Goal: Task Accomplishment & Management: Manage account settings

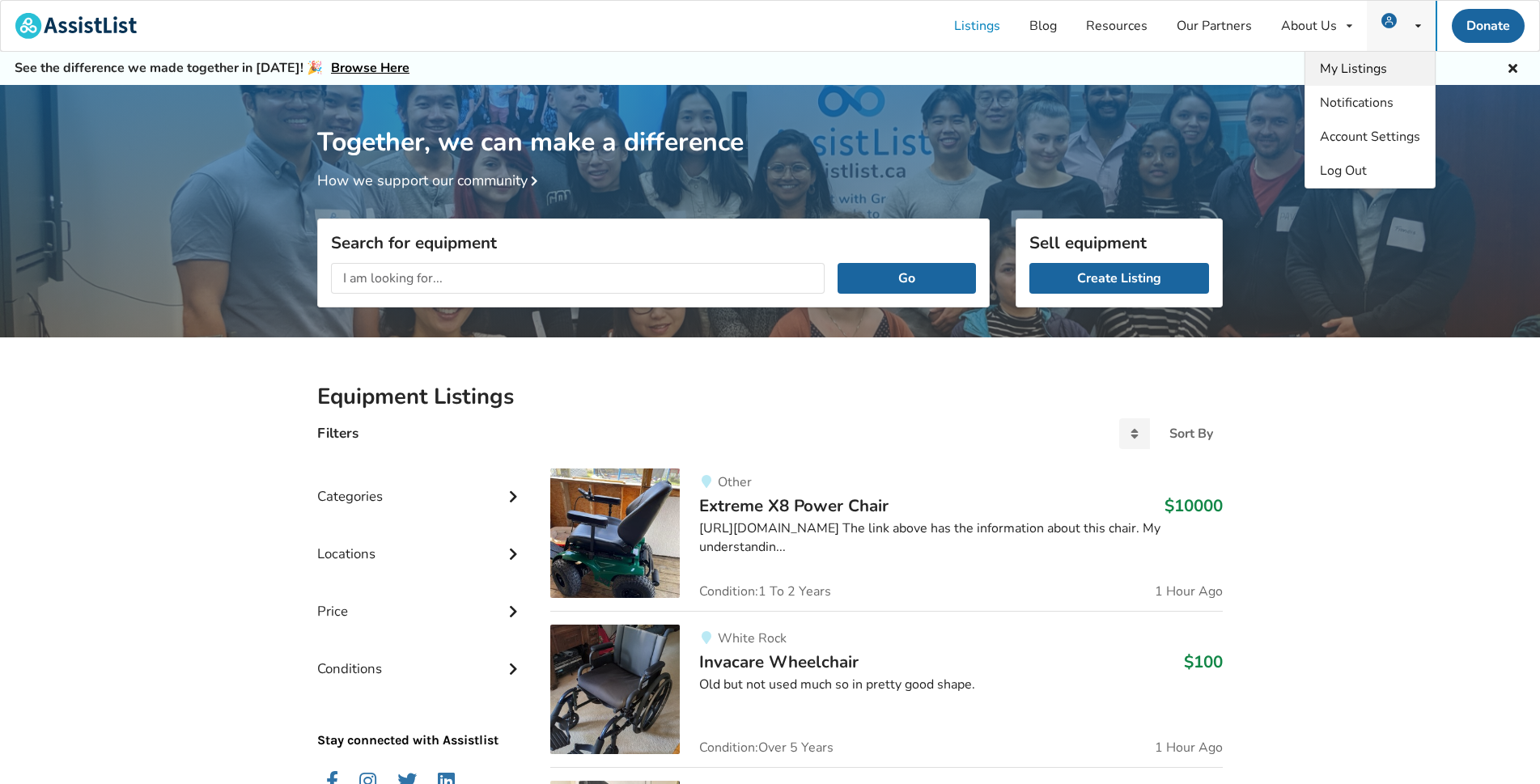
click at [1363, 67] on span "My Listings" at bounding box center [1353, 68] width 67 height 18
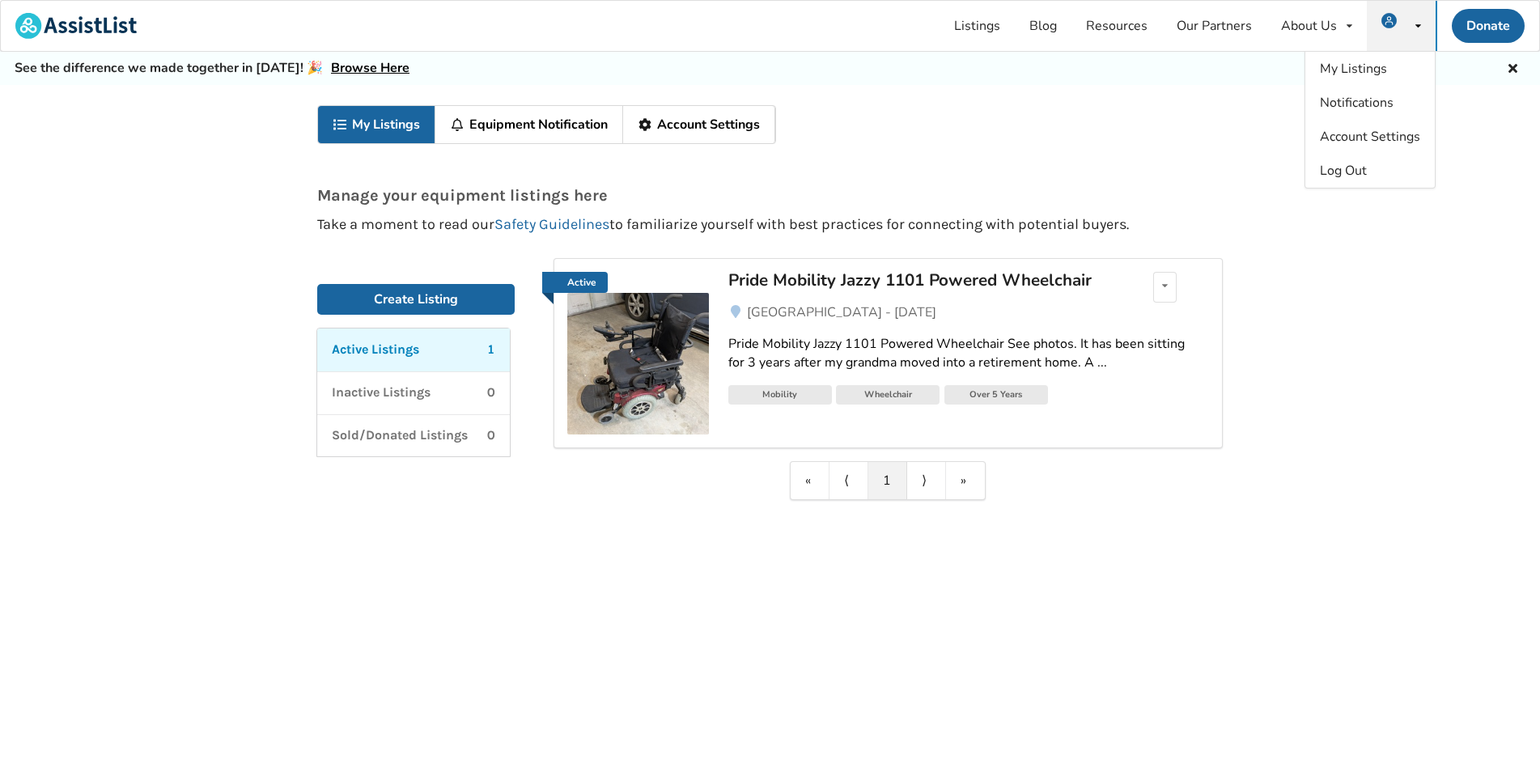
click at [637, 346] on img at bounding box center [638, 364] width 142 height 142
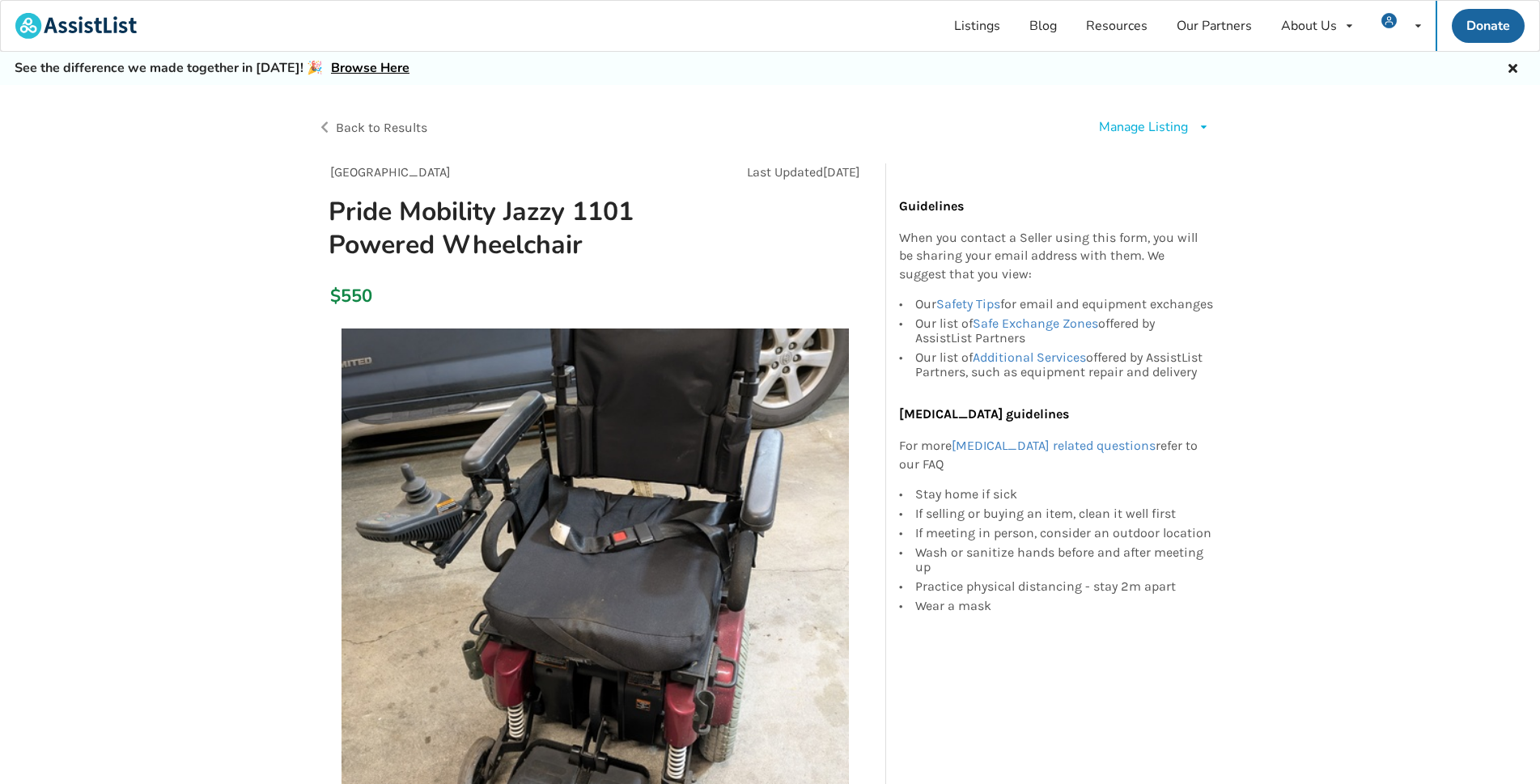
click at [1160, 130] on div "Manage Listing" at bounding box center [1143, 127] width 89 height 19
click at [1157, 161] on span "Edit listing" at bounding box center [1170, 163] width 62 height 18
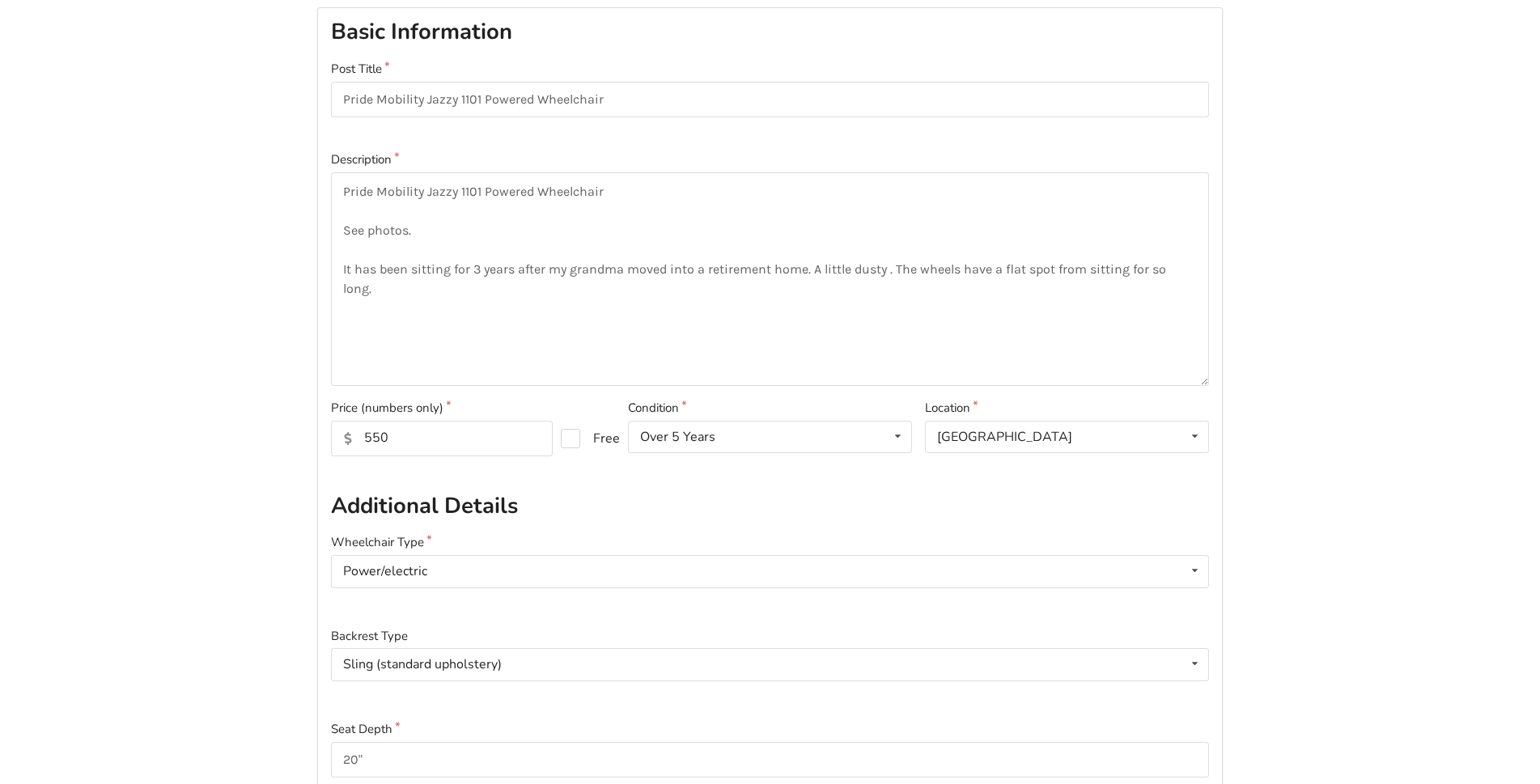
scroll to position [161, 0]
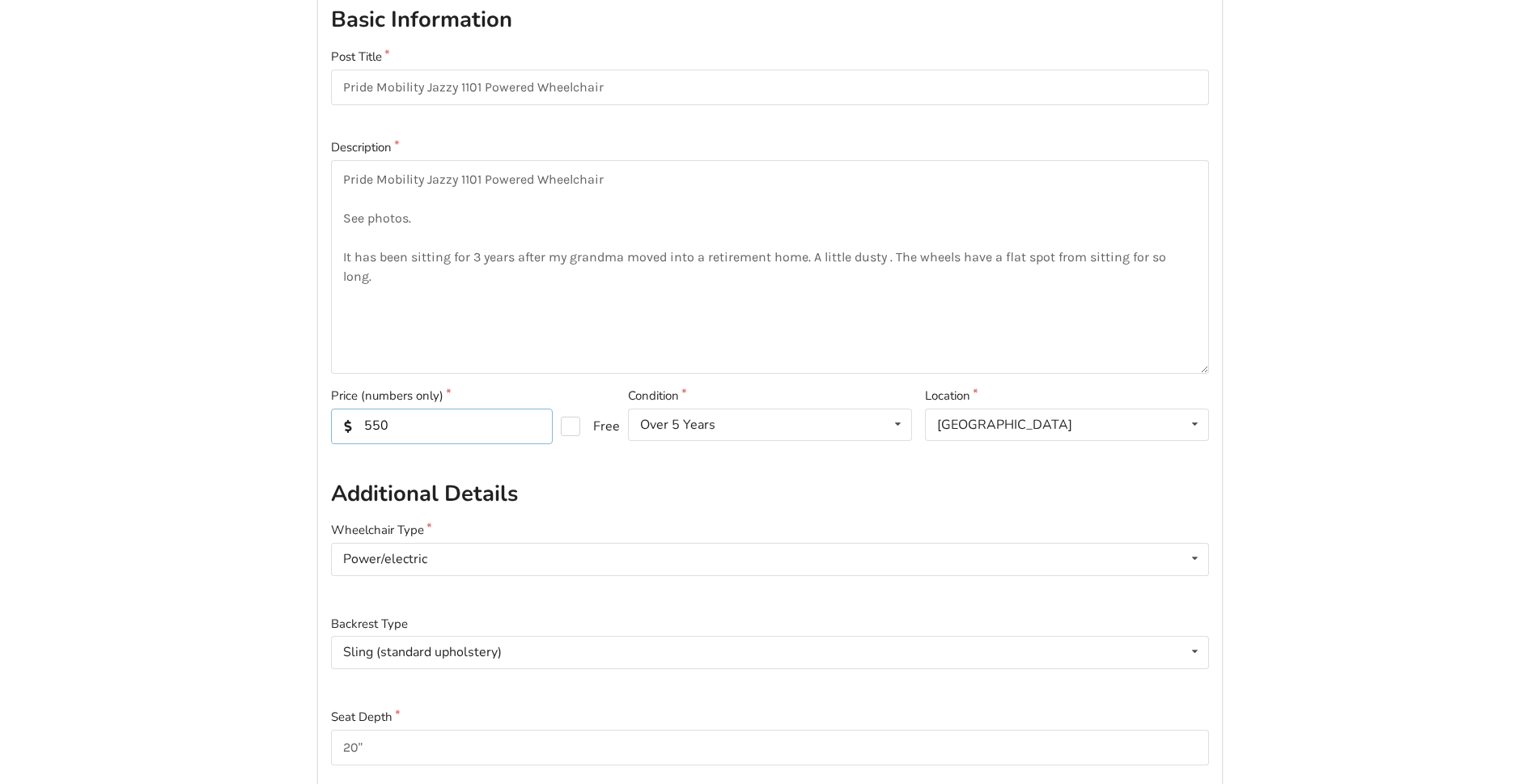
drag, startPoint x: 370, startPoint y: 420, endPoint x: 467, endPoint y: 419, distance: 97.0
click at [467, 419] on input "550" at bounding box center [442, 426] width 222 height 36
type input "5"
type input "300"
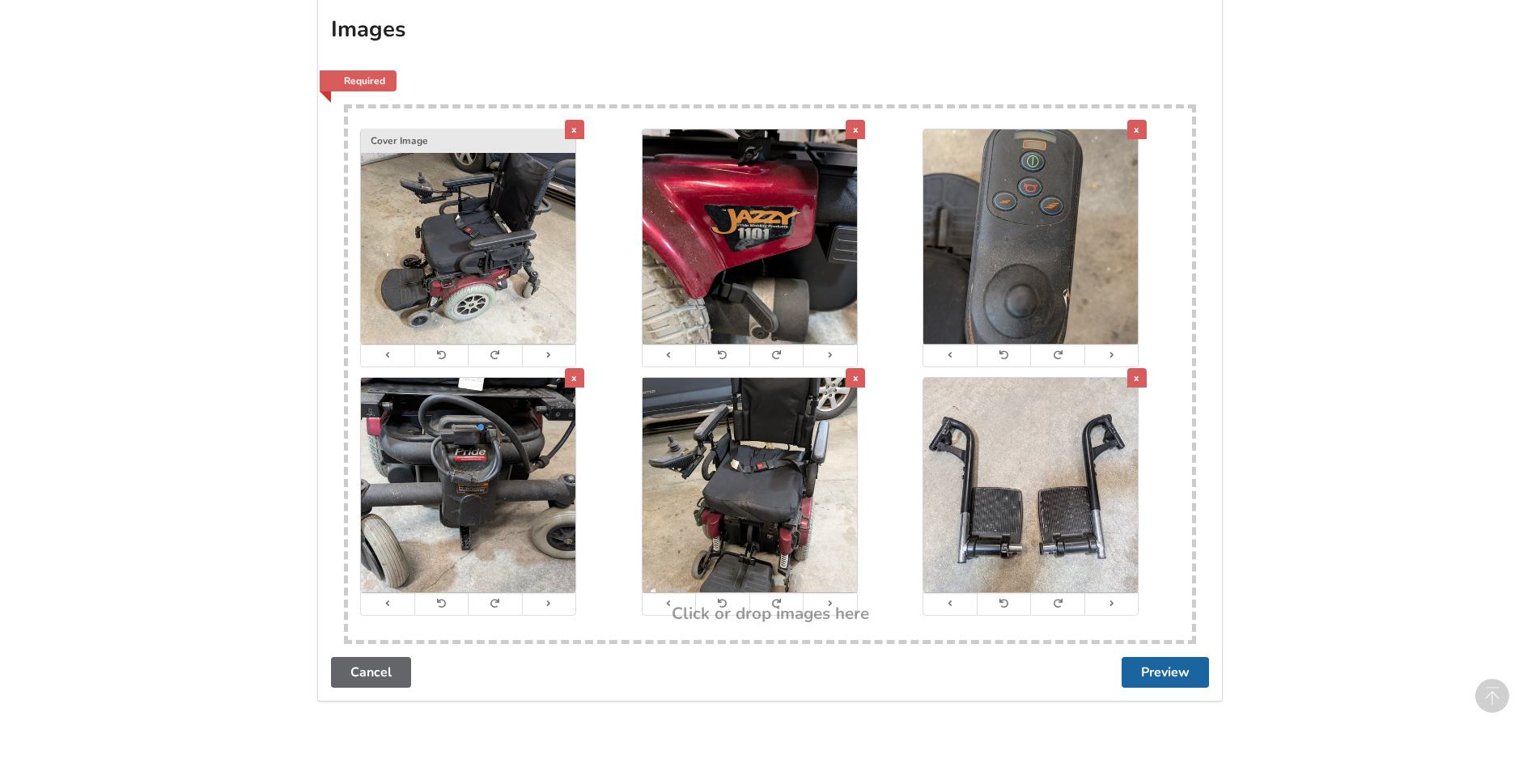
scroll to position [3088, 0]
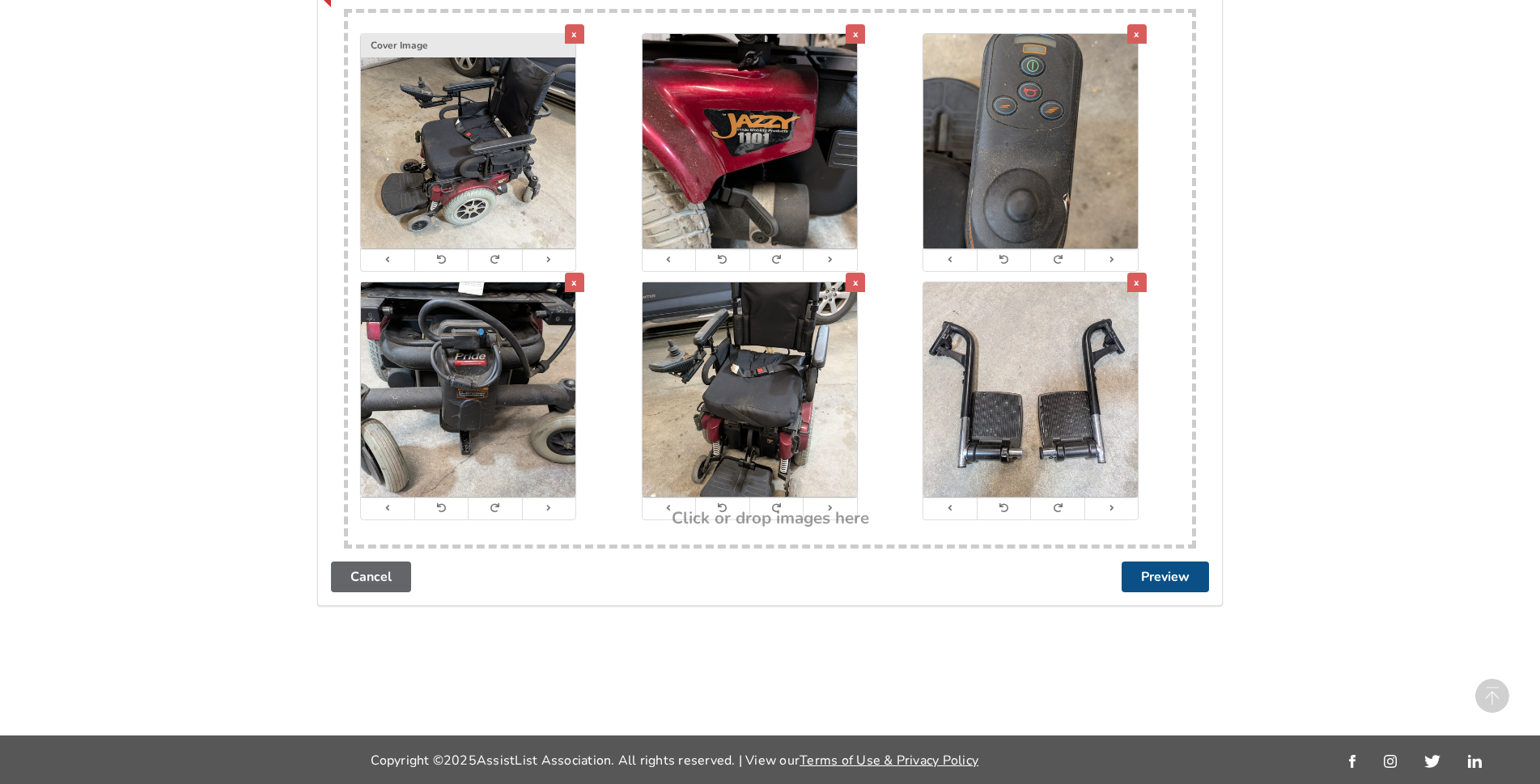
click at [1152, 576] on button "Preview" at bounding box center [1165, 576] width 87 height 31
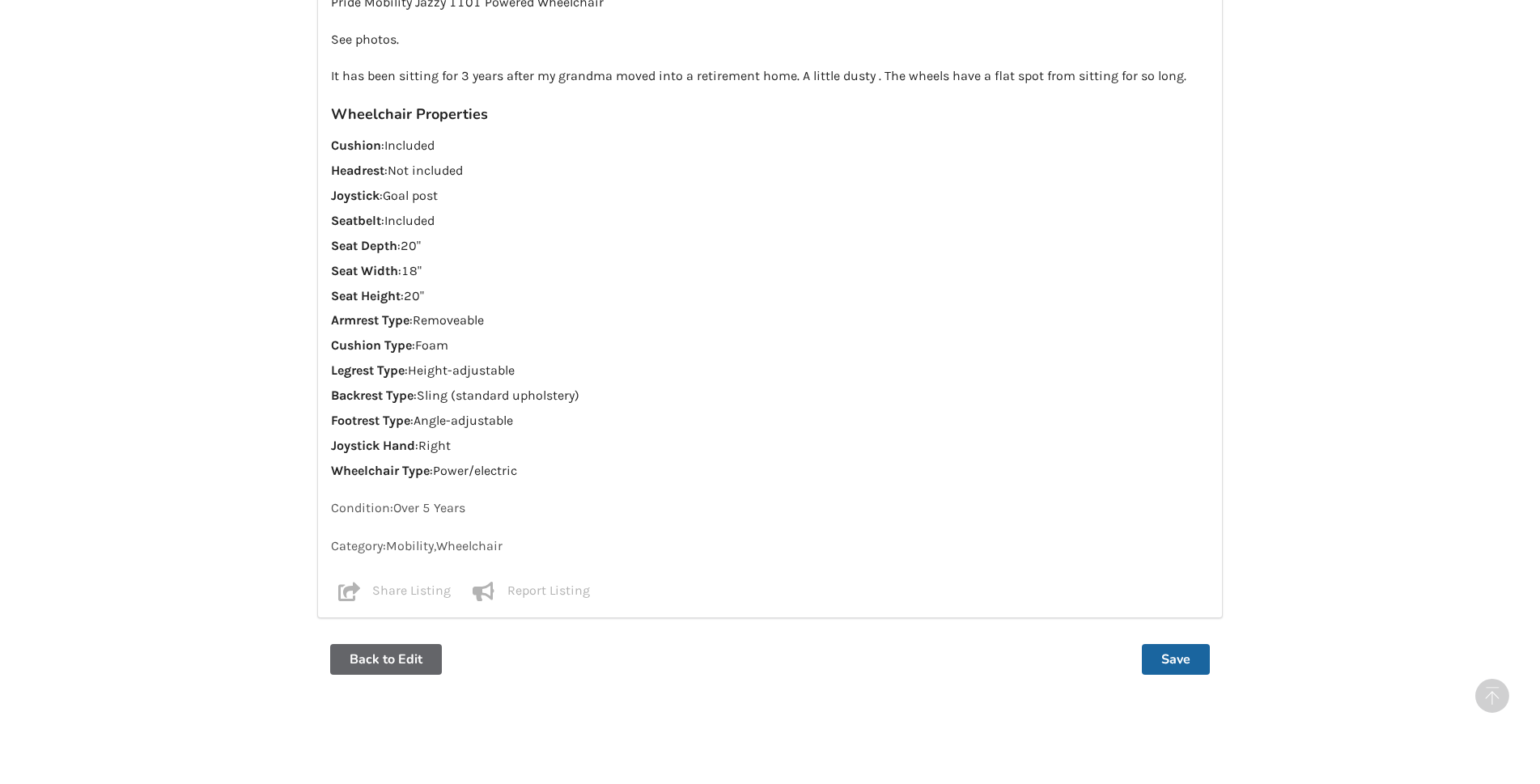
scroll to position [1381, 0]
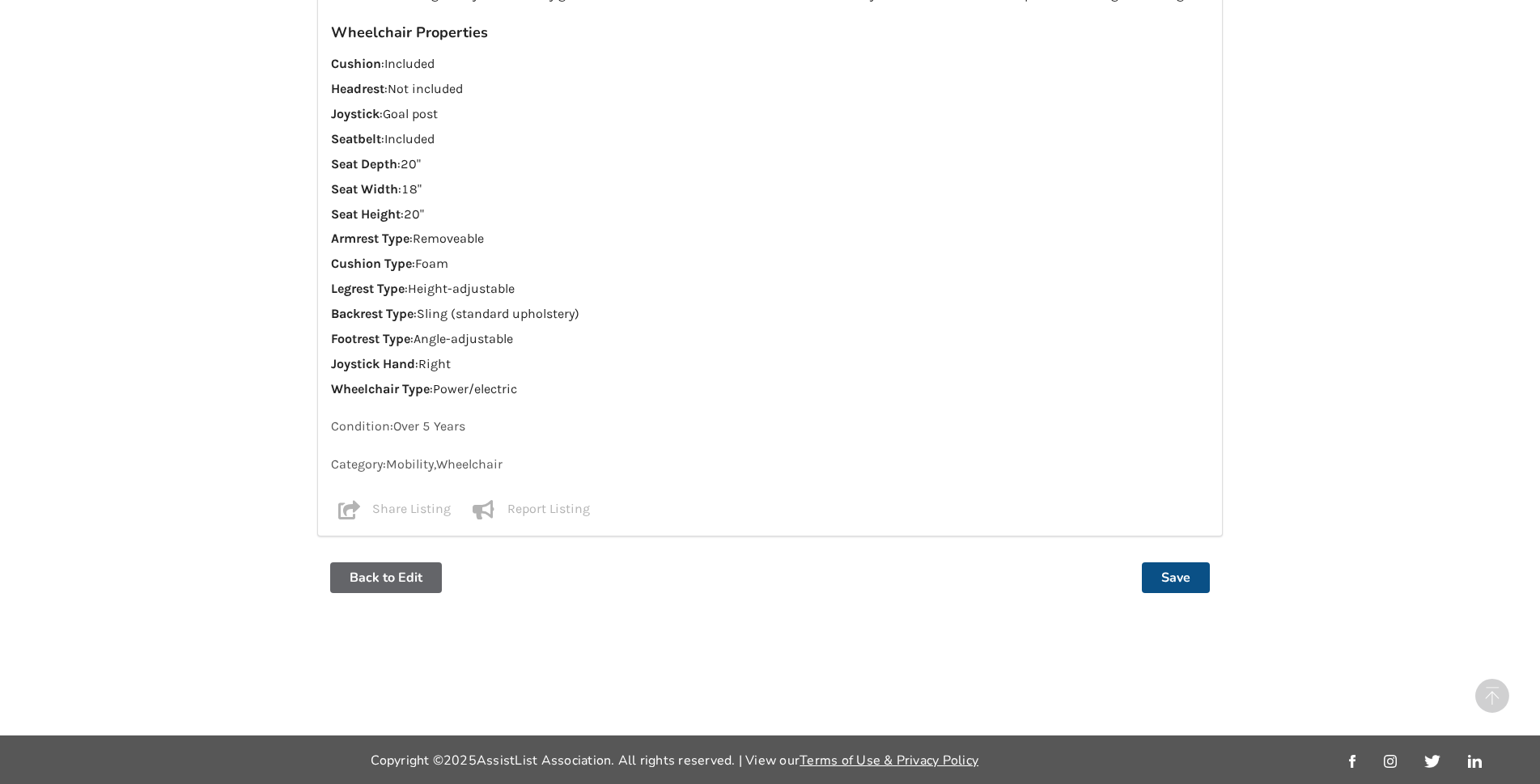
click at [1164, 571] on button "Save" at bounding box center [1176, 577] width 68 height 31
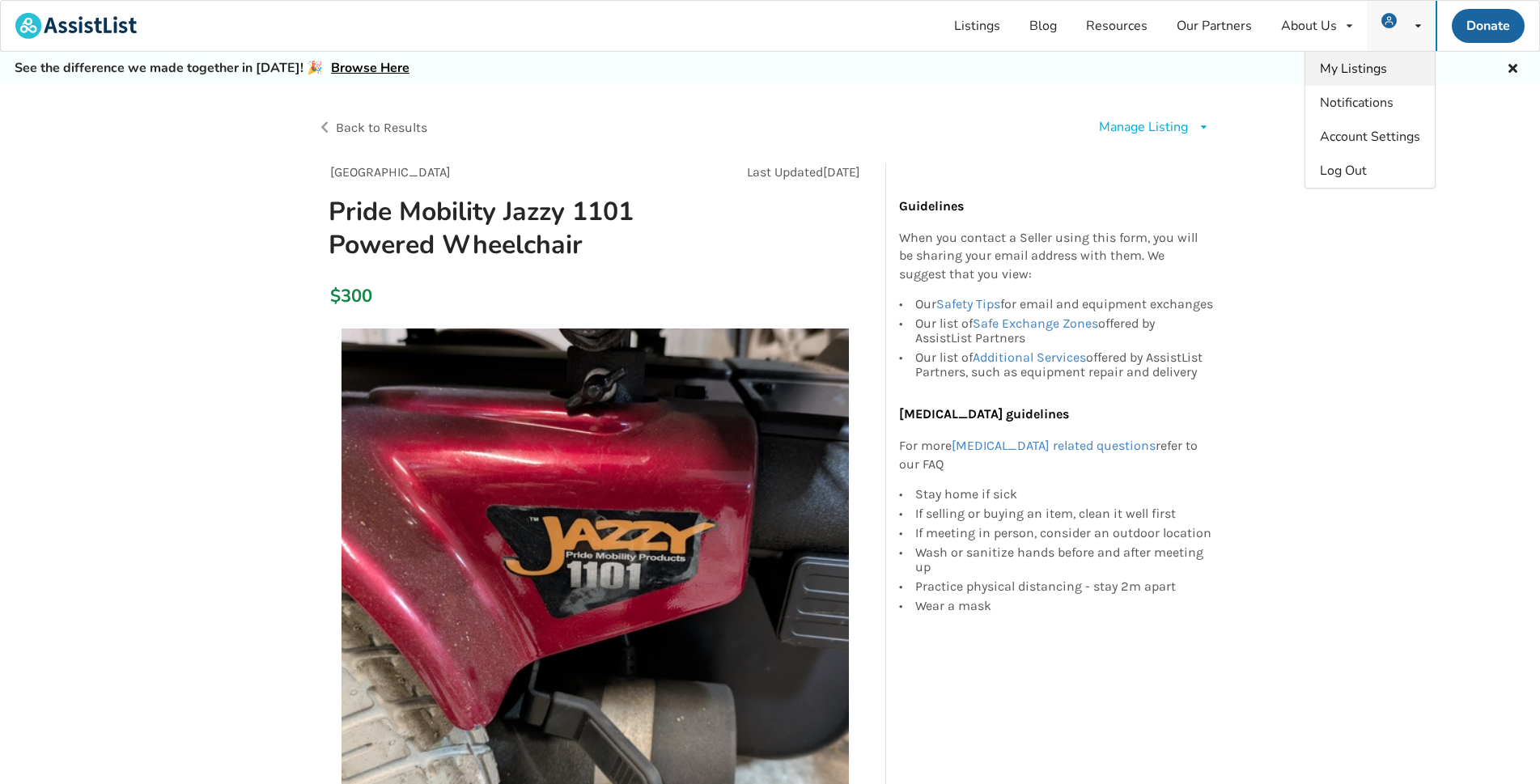
click at [1350, 68] on span "My Listings" at bounding box center [1353, 68] width 67 height 18
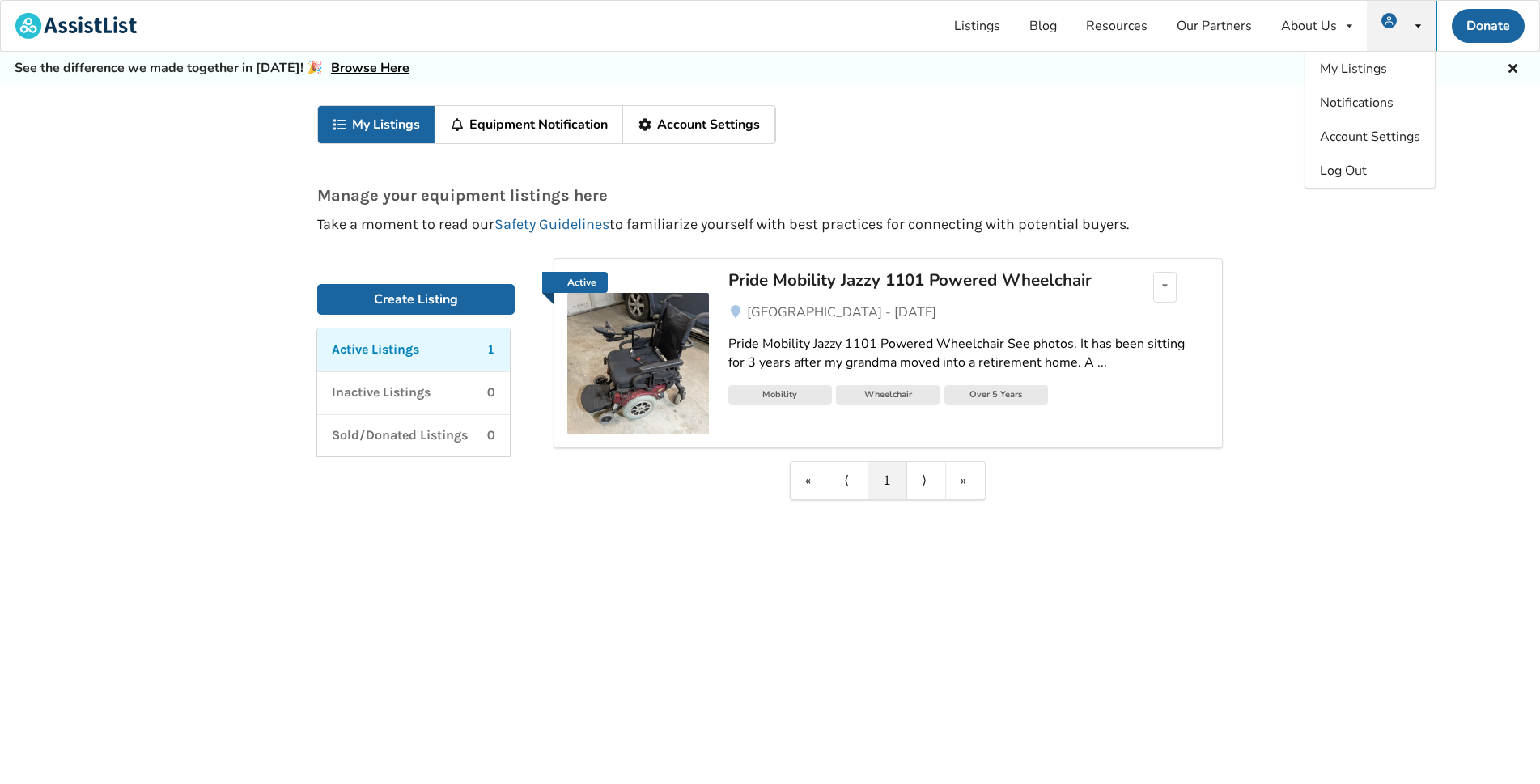
click at [976, 291] on link "Pride Mobility Jazzy 1101 Powered Wheelchair" at bounding box center [916, 287] width 378 height 31
